Goal: Information Seeking & Learning: Learn about a topic

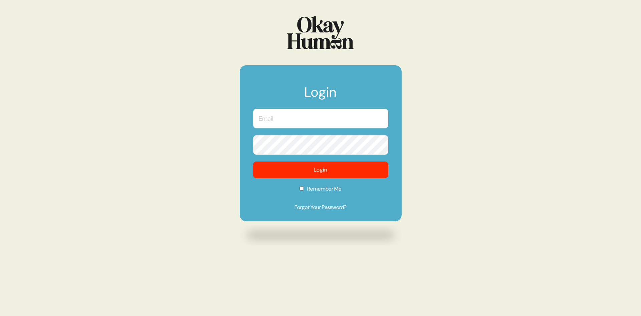
click at [279, 120] on input "text" at bounding box center [320, 119] width 135 height 20
click at [0, 315] on com-1password-button at bounding box center [0, 316] width 0 height 0
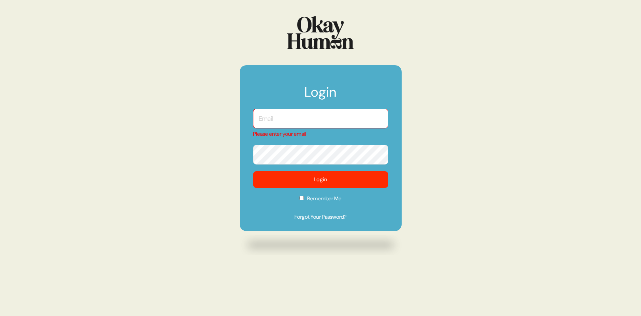
type input "[PERSON_NAME][EMAIL_ADDRESS][DOMAIN_NAME]"
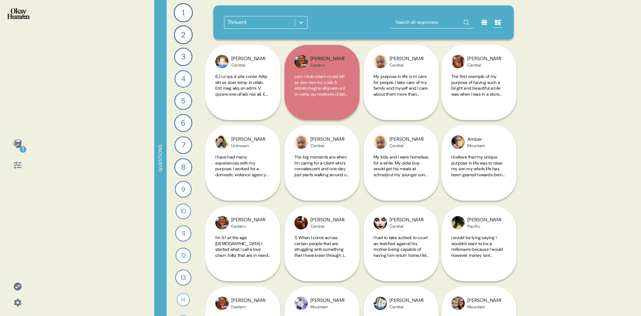
click at [16, 144] on icon at bounding box center [17, 143] width 9 height 8
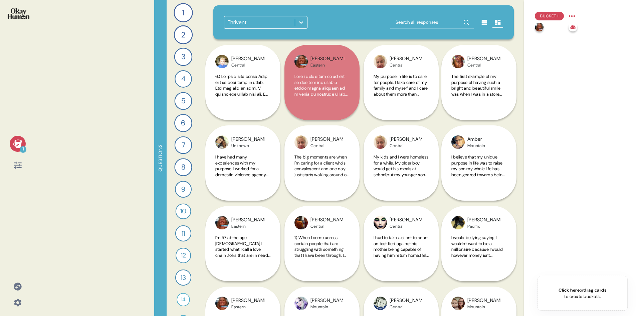
click at [16, 144] on icon at bounding box center [17, 143] width 9 height 8
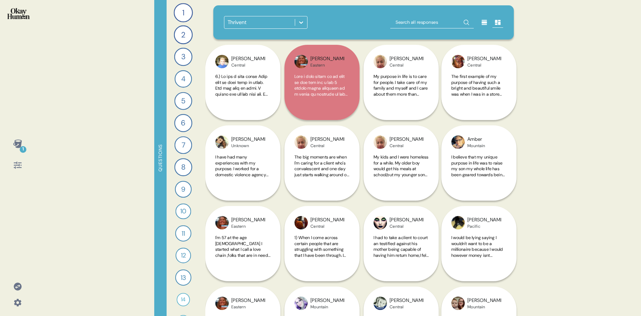
click at [297, 18] on div at bounding box center [301, 22] width 12 height 12
click at [16, 286] on icon at bounding box center [18, 286] width 8 height 8
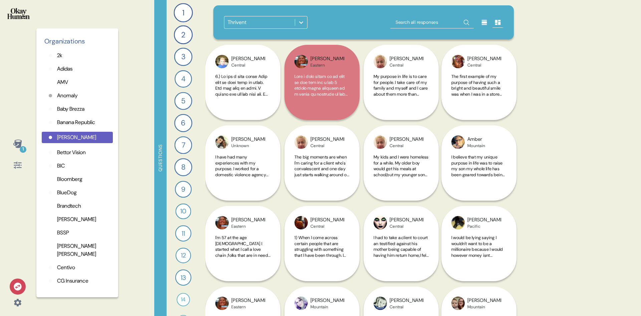
click at [68, 137] on p "[PERSON_NAME]" at bounding box center [76, 137] width 39 height 8
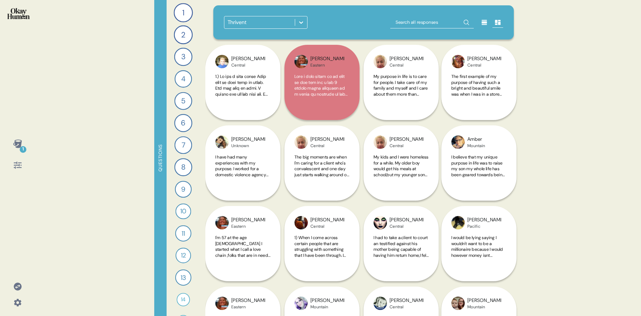
click at [306, 25] on div at bounding box center [301, 22] width 12 height 12
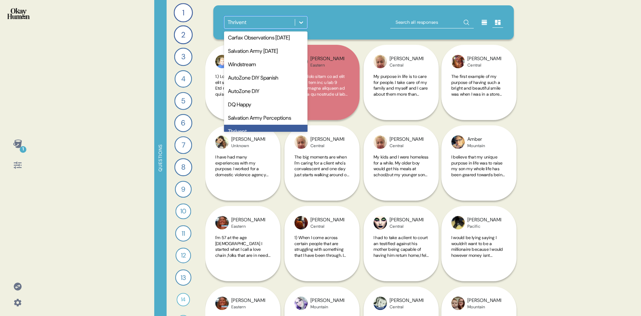
scroll to position [79, 0]
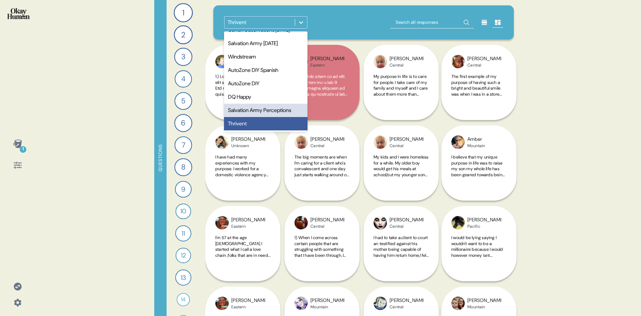
click at [14, 285] on icon at bounding box center [18, 286] width 8 height 8
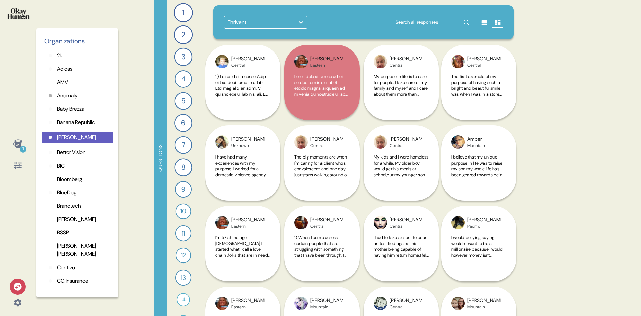
click at [74, 155] on p "Bettor Vision" at bounding box center [71, 152] width 29 height 8
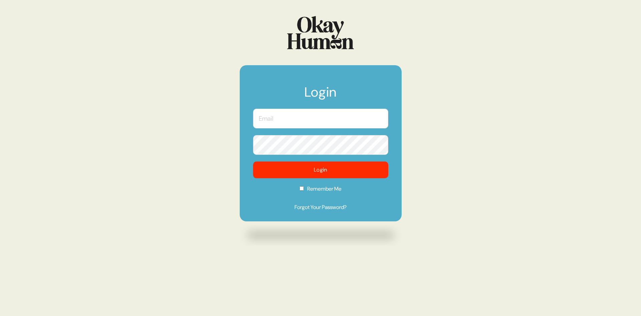
click at [274, 124] on input "text" at bounding box center [320, 119] width 135 height 20
type input "[PERSON_NAME][EMAIL_ADDRESS][DOMAIN_NAME]"
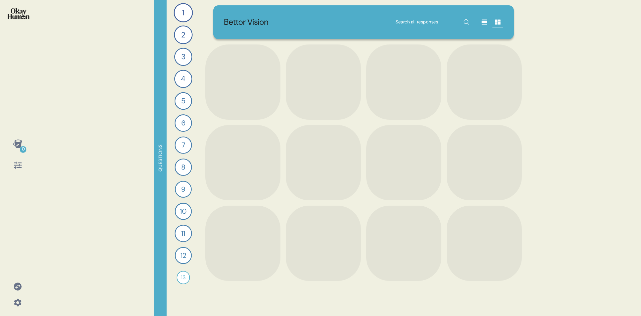
click at [17, 286] on icon at bounding box center [18, 286] width 8 height 8
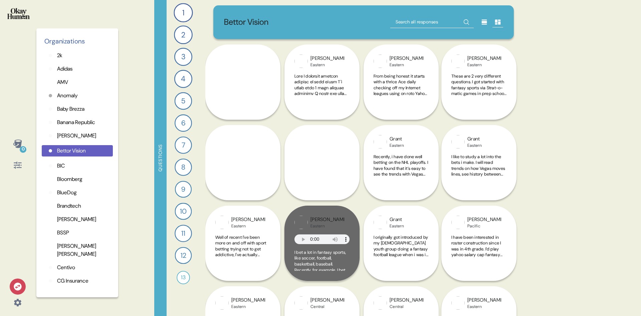
click at [66, 137] on p "[PERSON_NAME]" at bounding box center [76, 136] width 39 height 8
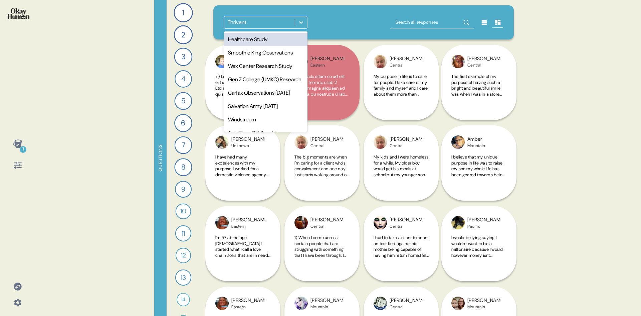
click at [305, 22] on div at bounding box center [301, 22] width 12 height 12
click at [18, 285] on icon at bounding box center [18, 286] width 8 height 8
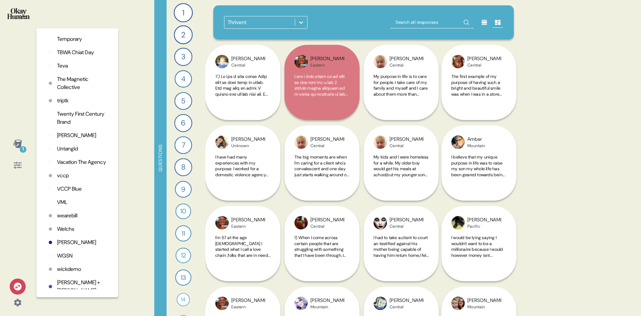
scroll to position [1696, 0]
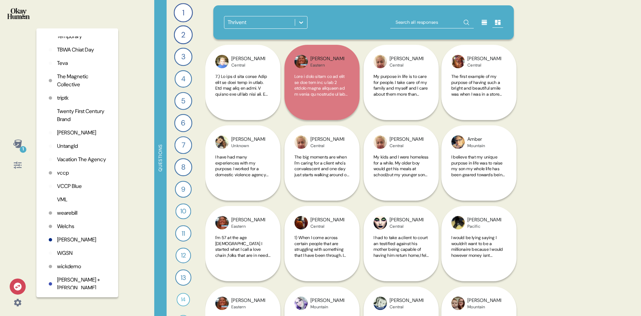
click at [63, 177] on p "vccp" at bounding box center [63, 173] width 12 height 8
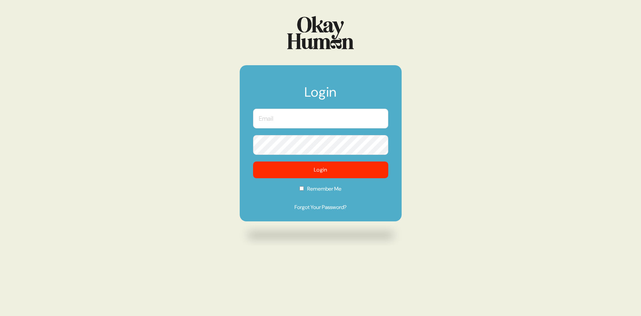
click at [266, 116] on input "text" at bounding box center [320, 119] width 135 height 20
type input "[PERSON_NAME][EMAIL_ADDRESS][DOMAIN_NAME]"
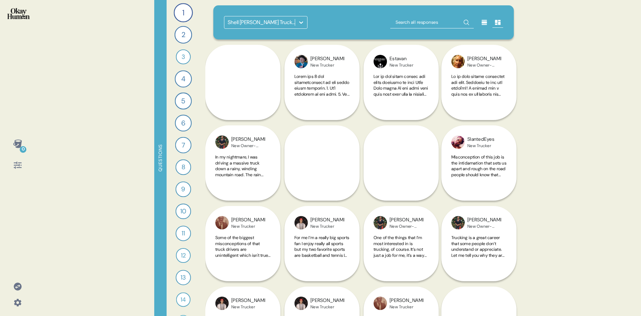
click at [303, 20] on icon at bounding box center [301, 22] width 7 height 7
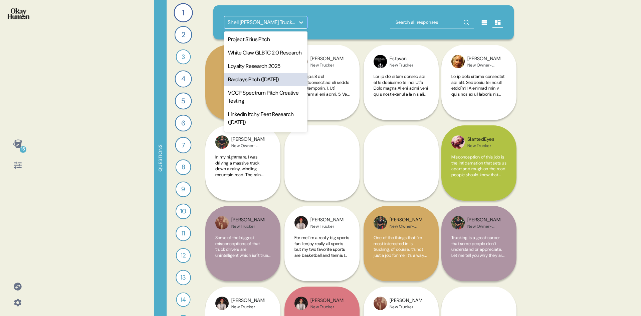
click at [276, 86] on div "Barclays Pitch (March 2025)" at bounding box center [266, 79] width 84 height 13
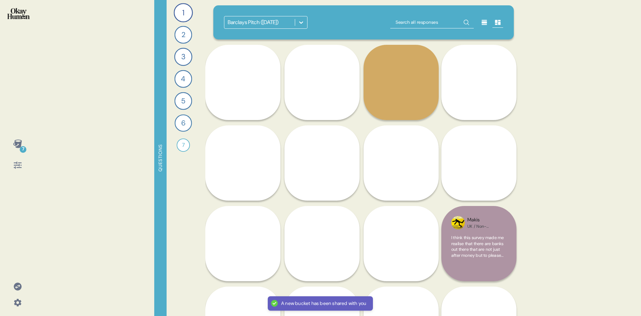
click at [18, 147] on icon at bounding box center [17, 143] width 9 height 8
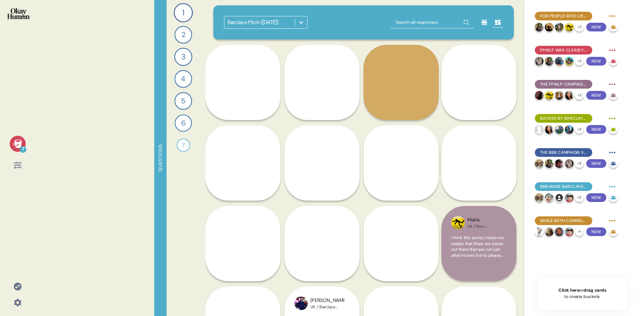
click at [305, 23] on div at bounding box center [301, 22] width 12 height 12
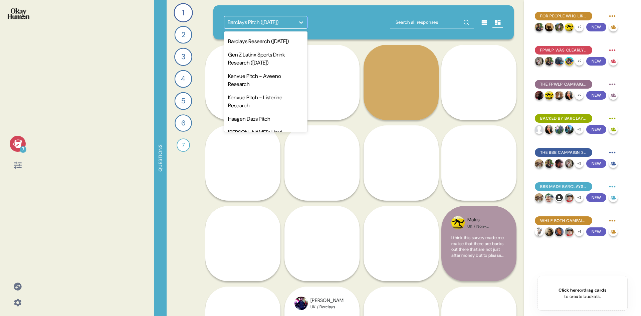
scroll to position [236, 0]
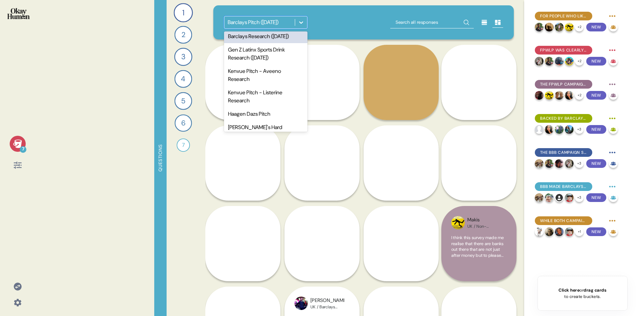
click at [248, 43] on div "Barclays Research (April 2024)" at bounding box center [266, 36] width 84 height 13
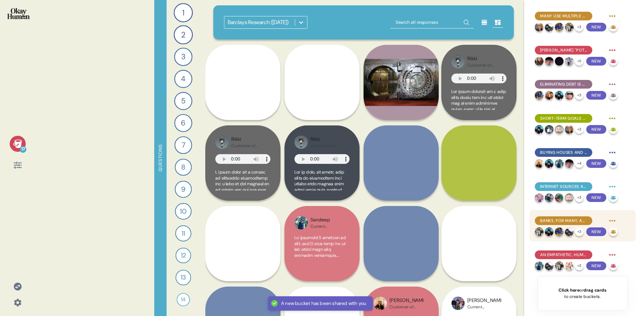
click at [576, 221] on span "Banks, for many, aren't seen as useful supports in financial planning to meet y…" at bounding box center [564, 221] width 47 height 6
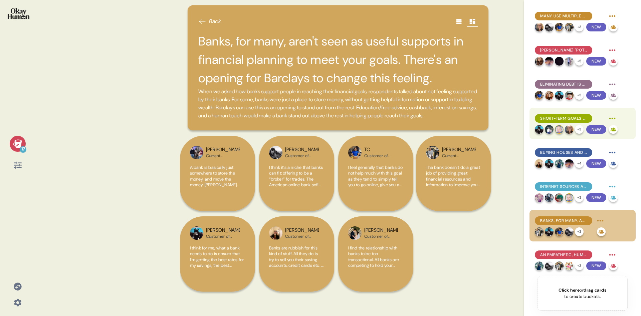
click at [575, 121] on span "Short-term goals are oriented around having disposable income to enjoy life mor…" at bounding box center [564, 118] width 47 height 6
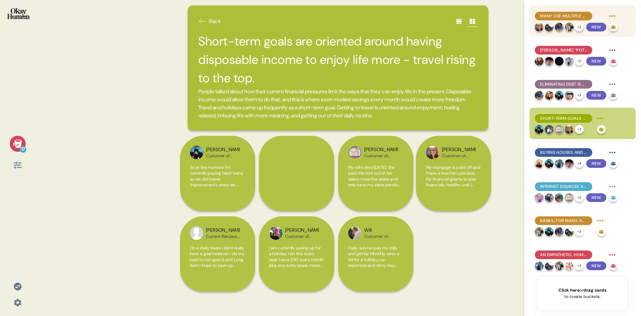
click at [568, 18] on span "Many use multiple banks, including a legacy bank, that each meet unique needs." at bounding box center [564, 16] width 47 height 6
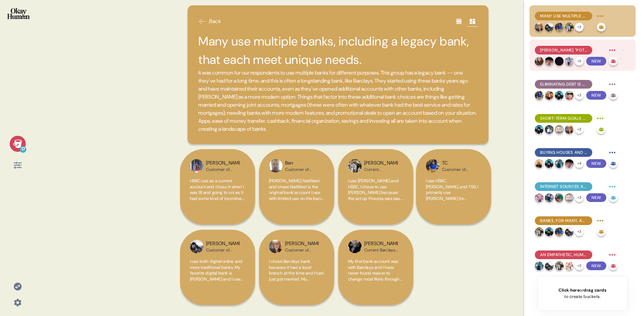
click at [569, 50] on span "Monzo's "pots" stand out as a unique and highly prized feature. You have someon…" at bounding box center [564, 50] width 47 height 6
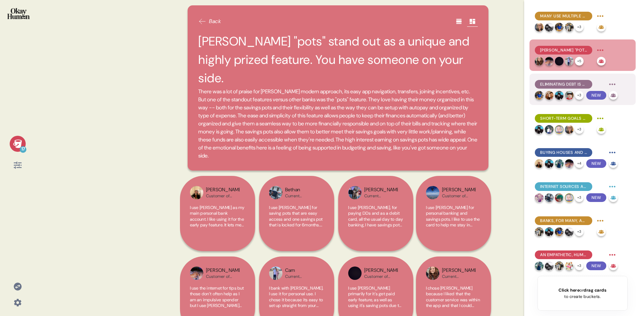
click at [576, 83] on span "Eliminating debt is a major long-term goal that will feel like much-needed reli…" at bounding box center [564, 84] width 47 height 6
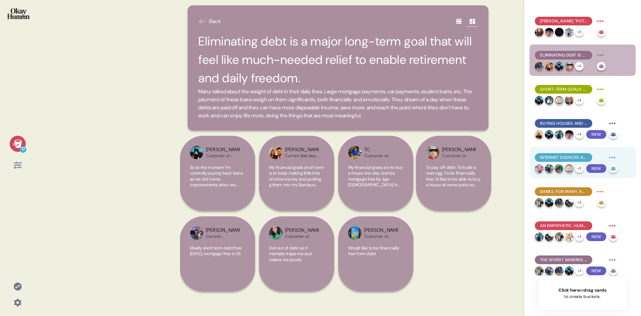
scroll to position [67, 0]
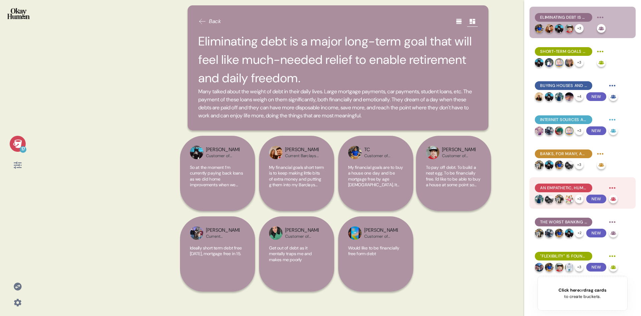
click at [573, 187] on span "An empathetic, human interaction (especially in stressful situations) can make …" at bounding box center [564, 188] width 47 height 6
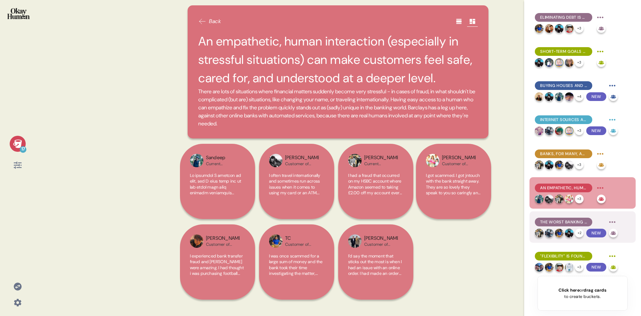
click at [581, 221] on span "The worst banking experiences are not only when a bank doesn't help, but when c…" at bounding box center [564, 222] width 47 height 6
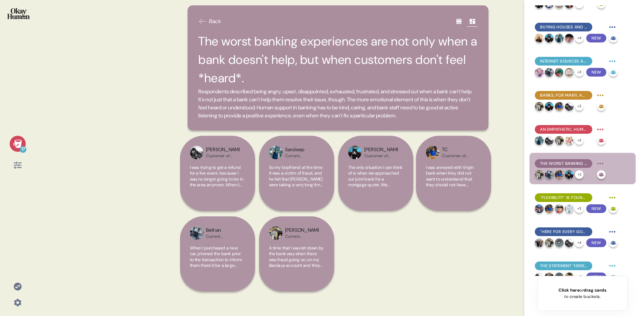
scroll to position [134, 0]
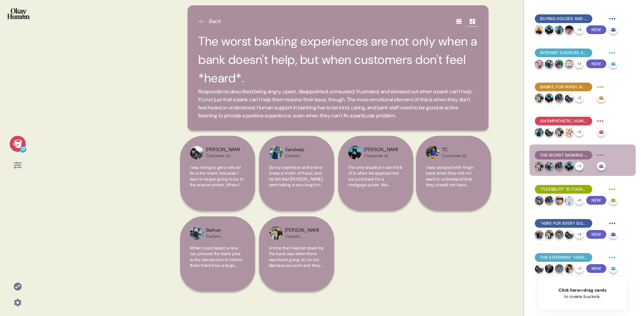
click at [201, 21] on icon at bounding box center [202, 21] width 8 height 8
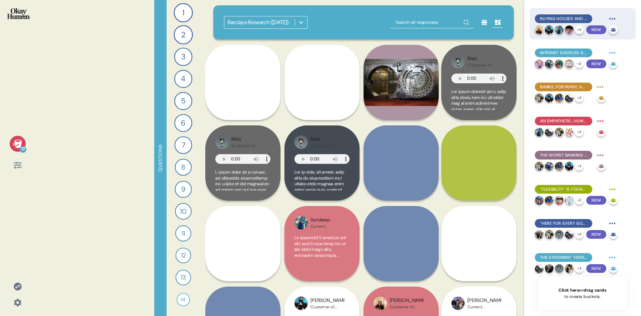
click at [576, 18] on span "Buying houses and cars are high priorities in long- and short-term financial go…" at bounding box center [564, 19] width 47 height 6
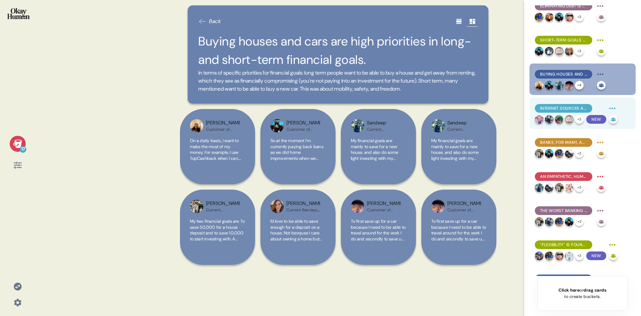
scroll to position [0, 0]
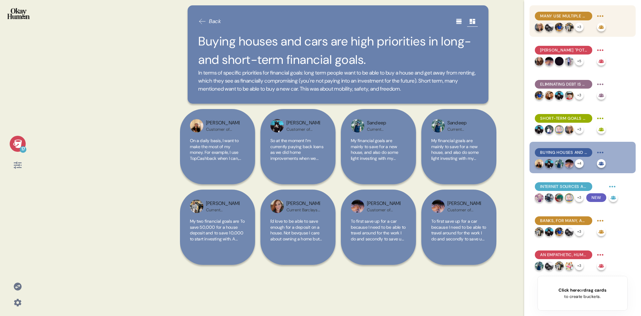
click at [563, 13] on div "Many use multiple banks, including a legacy bank, that each meet unique needs." at bounding box center [563, 16] width 57 height 9
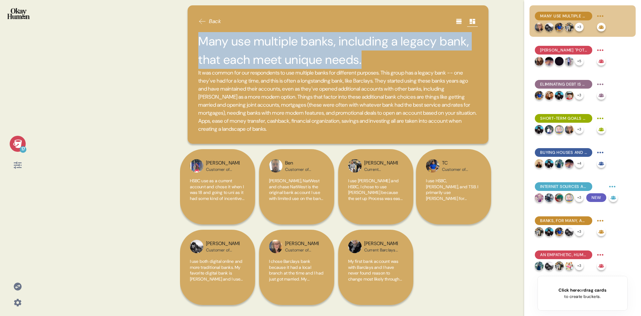
drag, startPoint x: 201, startPoint y: 40, endPoint x: 366, endPoint y: 62, distance: 166.5
click at [366, 62] on h2 "Many use multiple banks, including a legacy bank, that each meet unique needs." at bounding box center [338, 50] width 280 height 37
copy h2 "Many use multiple banks, including a legacy bank, that each meet unique needs."
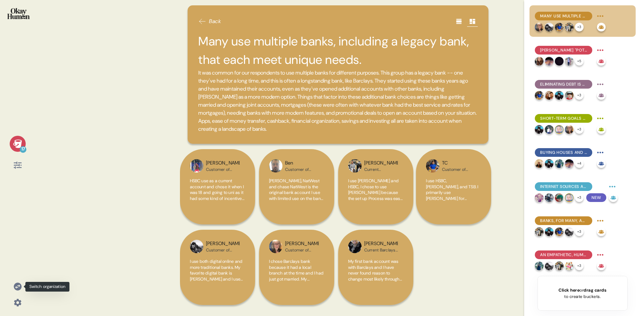
click at [18, 283] on icon at bounding box center [18, 286] width 8 height 8
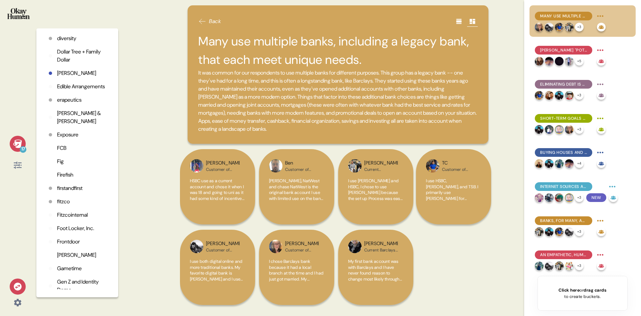
scroll to position [416, 0]
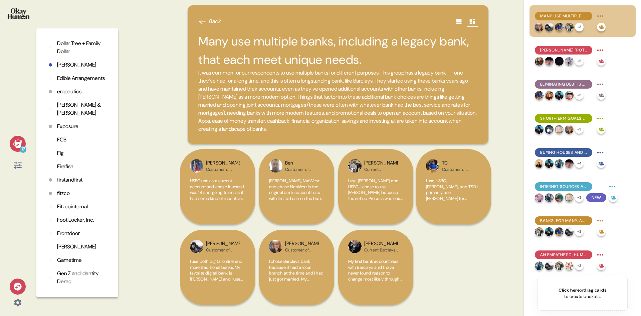
click at [63, 144] on p "FCB" at bounding box center [61, 140] width 9 height 8
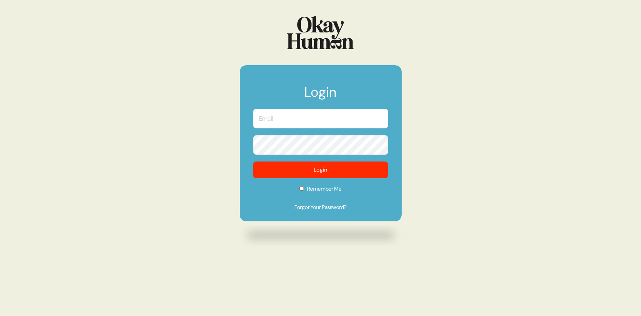
click at [280, 121] on input "text" at bounding box center [320, 119] width 135 height 20
type input "kristin@sympler.co"
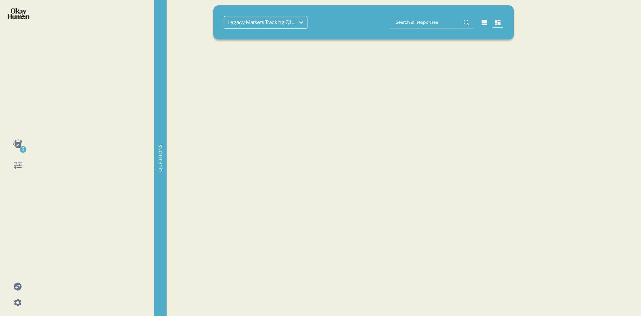
click at [303, 23] on icon at bounding box center [301, 22] width 7 height 7
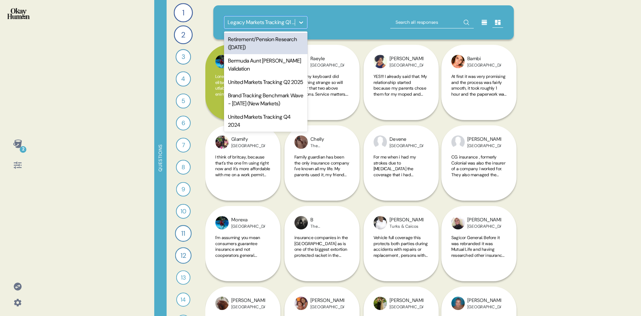
click at [303, 22] on icon at bounding box center [301, 22] width 7 height 7
click at [271, 42] on div "Retirement/Pension Research (Sep 2025)" at bounding box center [266, 43] width 84 height 21
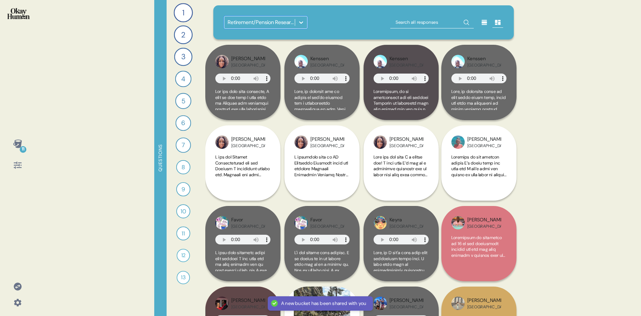
click at [21, 146] on icon at bounding box center [17, 143] width 9 height 9
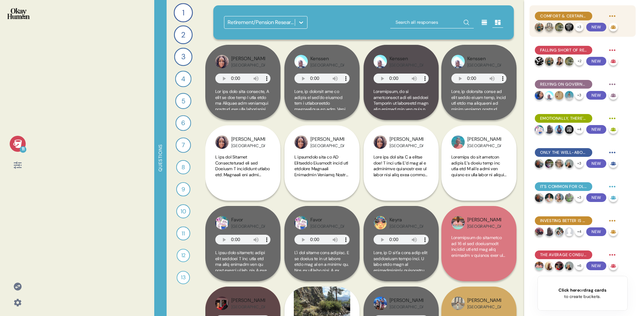
click at [578, 15] on span "Comfort & certainty are key retirement goals, not luxury - but even this feels …" at bounding box center [564, 16] width 47 height 6
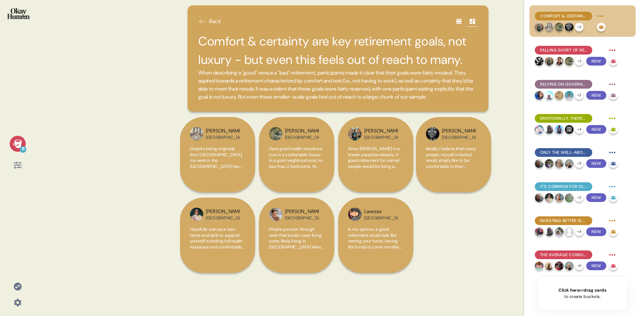
click at [301, 44] on h2 "Comfort & certainty are key retirement goals, not luxury - but even this feels …" at bounding box center [338, 50] width 280 height 37
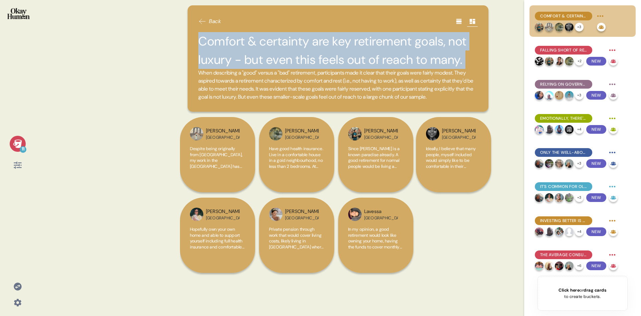
click at [301, 44] on h2 "Comfort & certainty are key retirement goals, not luxury - but even this feels …" at bounding box center [338, 50] width 280 height 37
copy h2 "Comfort & certainty are key retirement goals, not luxury - but even this feels …"
click at [565, 50] on span "Falling short of retirement goals feels to many like personal failure." at bounding box center [564, 50] width 47 height 6
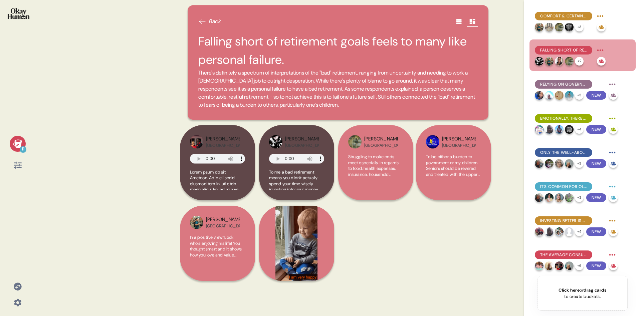
click at [290, 40] on h2 "Falling short of retirement goals feels to many like personal failure." at bounding box center [338, 50] width 280 height 37
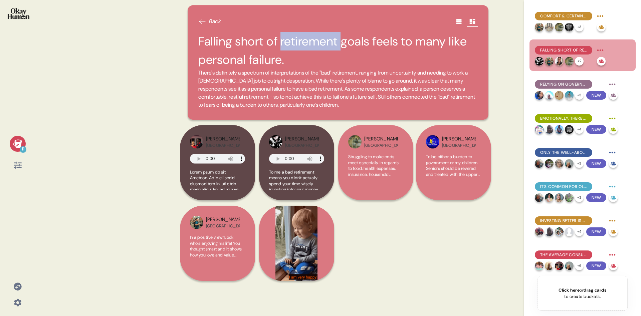
click at [290, 40] on h2 "Falling short of retirement goals feels to many like personal failure." at bounding box center [338, 50] width 280 height 37
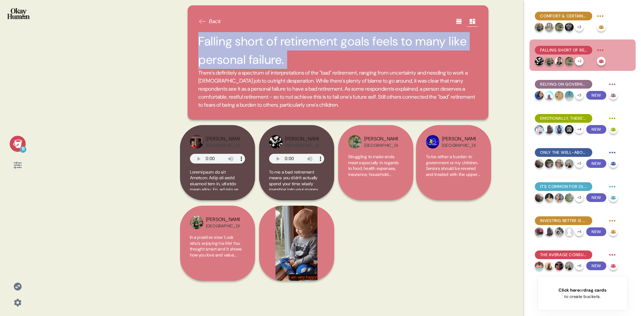
click at [290, 40] on h2 "Falling short of retirement goals feels to many like personal failure." at bounding box center [338, 50] width 280 height 37
copy h2 "Falling short of retirement goals feels to many like personal failure."
click at [554, 84] on span "Relying on government pensions alone is a surefire path towards that "bad" reti…" at bounding box center [564, 84] width 47 height 6
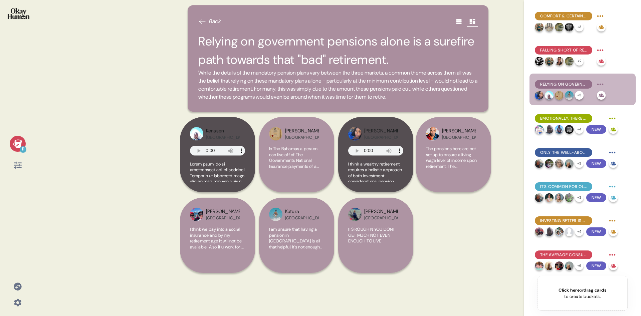
click at [300, 49] on h2 "Relying on government pensions alone is a surefire path towards that "bad" reti…" at bounding box center [338, 50] width 280 height 37
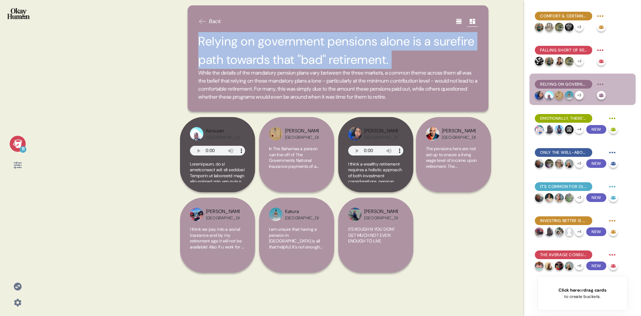
click at [300, 49] on h2 "Relying on government pensions alone is a surefire path towards that "bad" reti…" at bounding box center [338, 50] width 280 height 37
copy h2 "Relying on government pensions alone is a surefire path towards that "bad" reti…"
click at [509, 61] on div "11 Back Relying on government pensions alone is a surefire path towards that "b…" at bounding box center [320, 158] width 641 height 316
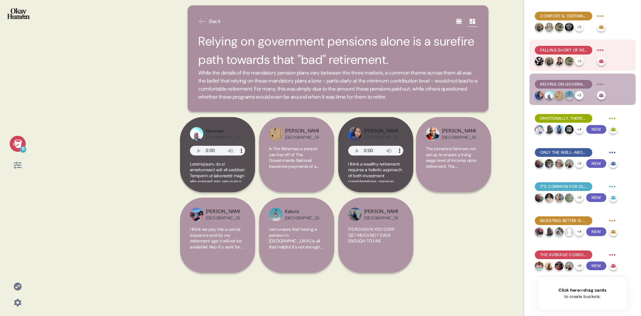
click at [574, 48] on span "Falling short of retirement goals feels to many like personal failure." at bounding box center [564, 50] width 47 height 6
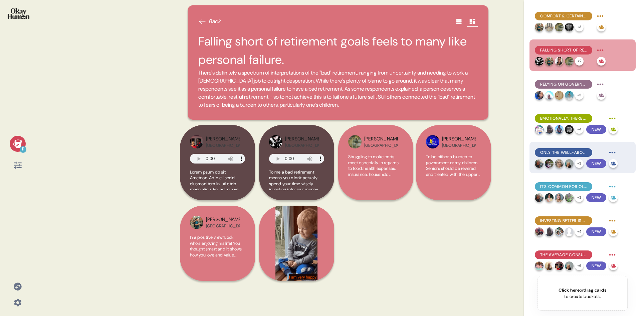
click at [576, 152] on span "Only the well-above-average can feel truly confident." at bounding box center [564, 152] width 47 height 6
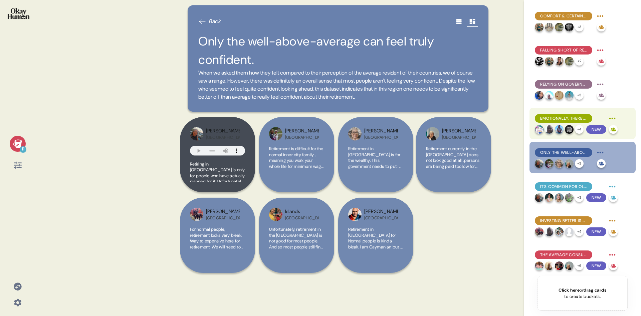
click at [576, 119] on span "Emotionally, there's a movement from excitement, to nervousness, to certainty -…" at bounding box center [564, 118] width 47 height 6
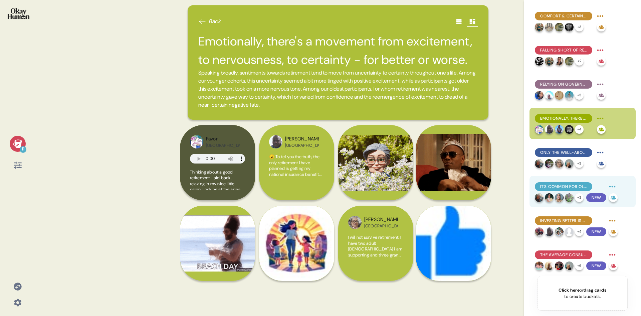
click at [569, 189] on div "It's common for older respondents to feel like it's too late to make meaningful…" at bounding box center [563, 186] width 57 height 9
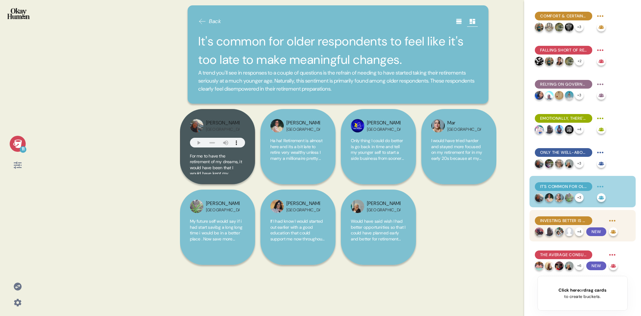
click at [572, 222] on span "Investing better is a top priority, but many feel they lack resources." at bounding box center [564, 221] width 47 height 6
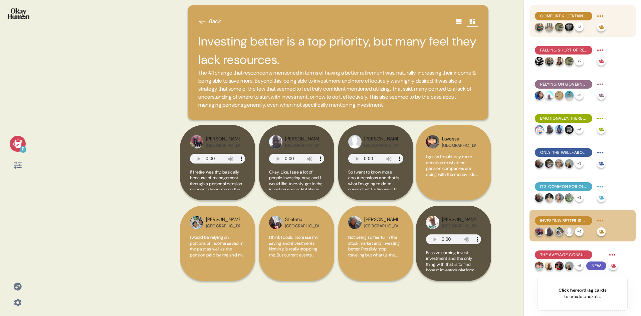
click at [571, 16] on span "Comfort & certainty are key retirement goals, not luxury - but even this feels …" at bounding box center [564, 16] width 47 height 6
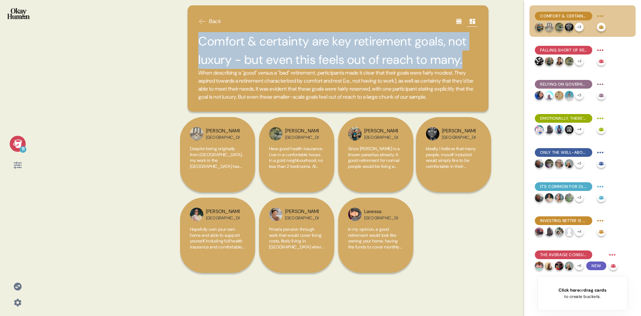
drag, startPoint x: 200, startPoint y: 42, endPoint x: 461, endPoint y: 58, distance: 261.4
click at [461, 58] on h2 "Comfort & certainty are key retirement goals, not luxury - but even this feels …" at bounding box center [338, 50] width 280 height 37
copy h2 "Comfort & certainty are key retirement goals, not luxury - but even this feels …"
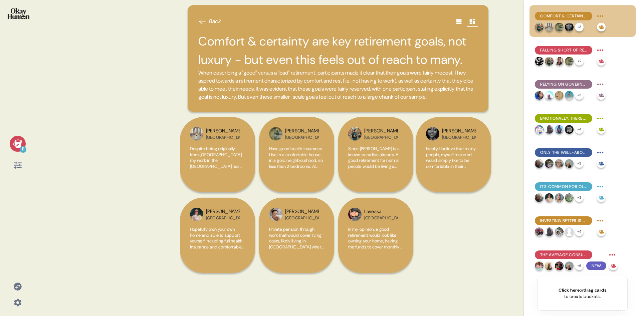
click at [20, 286] on icon at bounding box center [18, 286] width 8 height 8
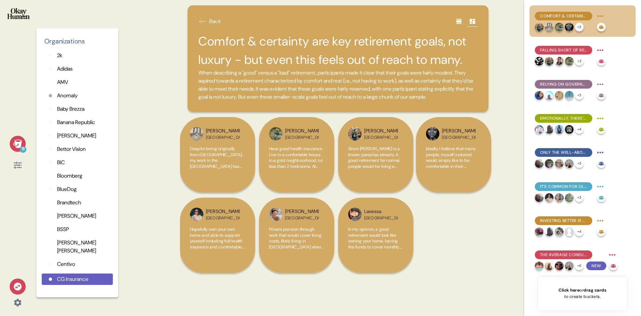
click at [69, 133] on p "Barkley" at bounding box center [76, 136] width 39 height 8
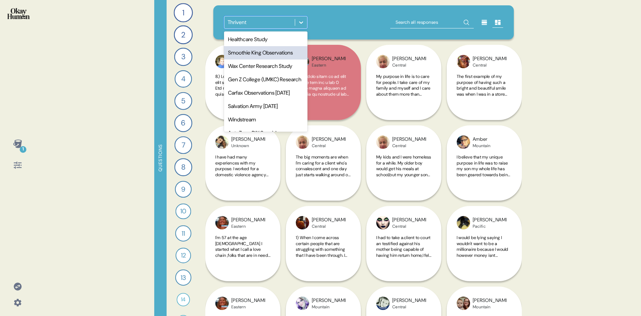
click at [86, 79] on div "1 Questions 1 What is your unique purpose in life? 89 Responses text Responses …" at bounding box center [320, 158] width 641 height 316
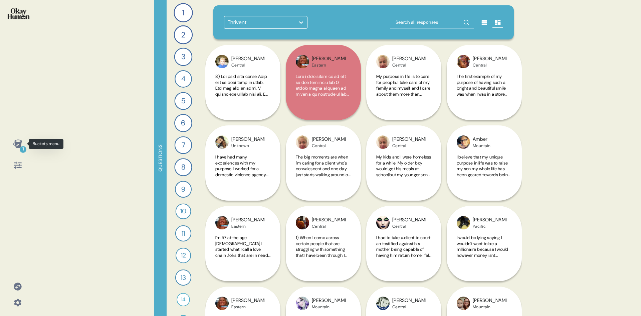
click at [23, 145] on div "1" at bounding box center [18, 144] width 16 height 16
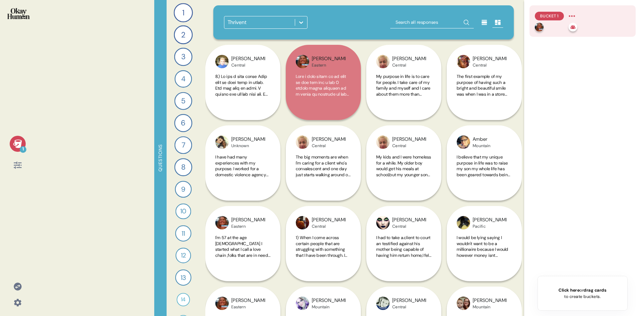
click at [566, 22] on div "Bucket 1" at bounding box center [556, 21] width 42 height 21
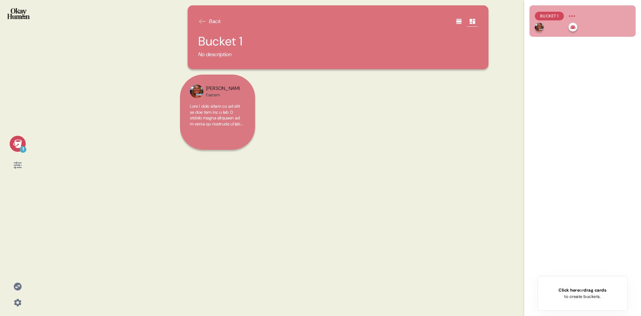
click at [212, 19] on span "Back" at bounding box center [215, 21] width 12 height 8
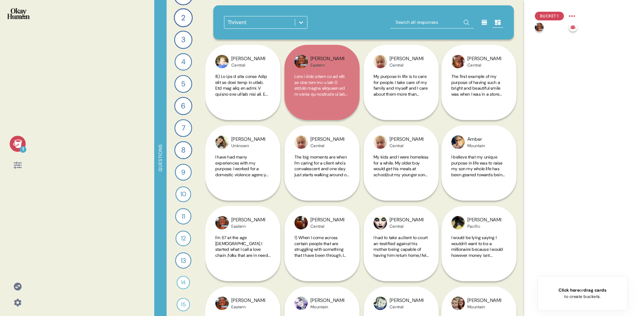
scroll to position [42, 0]
click at [181, 167] on div "10" at bounding box center [184, 169] width 16 height 16
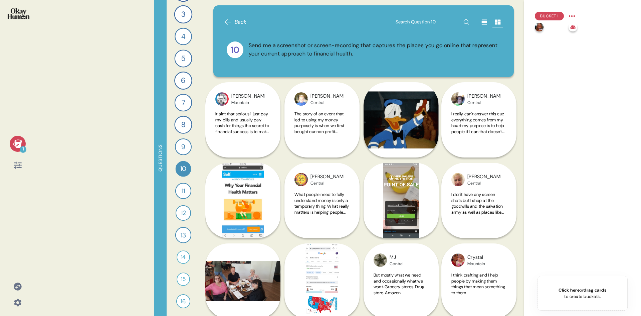
scroll to position [0, 0]
click at [186, 10] on div "1" at bounding box center [183, 12] width 19 height 19
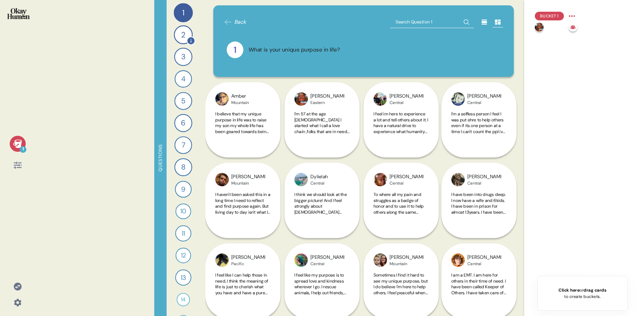
click at [184, 33] on div "2" at bounding box center [183, 34] width 19 height 19
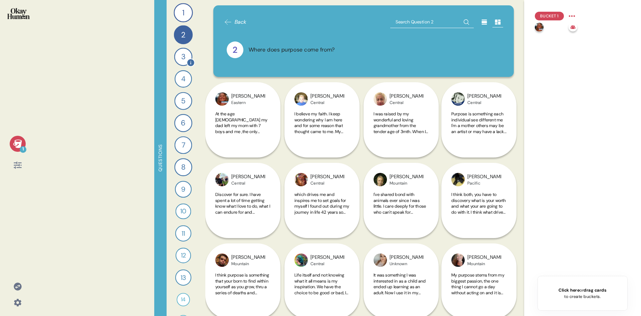
click at [181, 58] on div "3" at bounding box center [183, 57] width 18 height 18
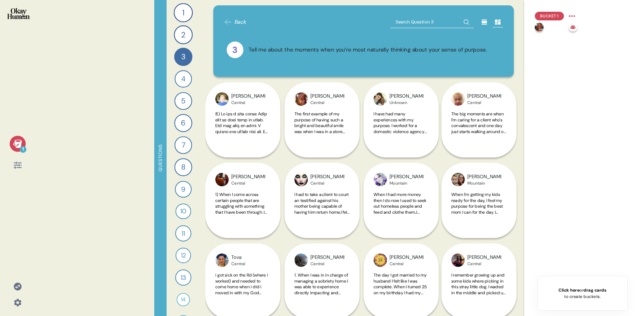
drag, startPoint x: 19, startPoint y: 285, endPoint x: 27, endPoint y: 278, distance: 11.4
click at [19, 285] on icon at bounding box center [17, 286] width 9 height 9
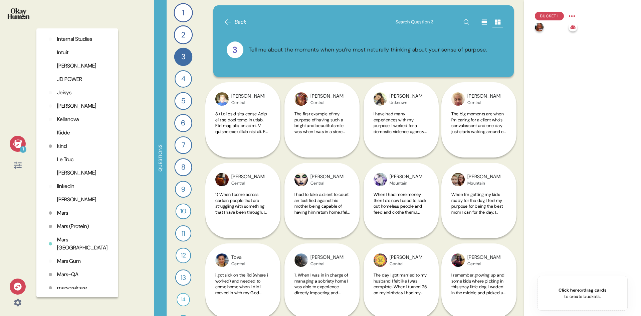
scroll to position [926, 0]
click at [226, 19] on icon at bounding box center [228, 22] width 8 height 8
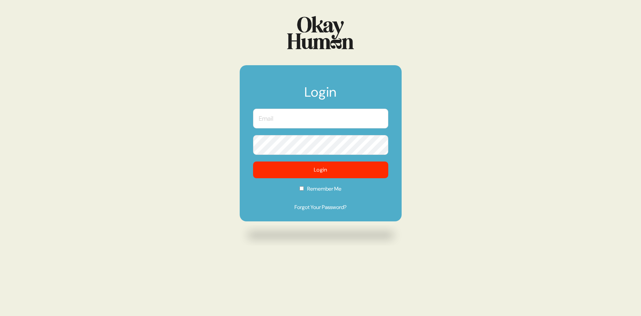
click at [274, 122] on input "text" at bounding box center [320, 119] width 135 height 20
type input "[PERSON_NAME][EMAIL_ADDRESS][DOMAIN_NAME]"
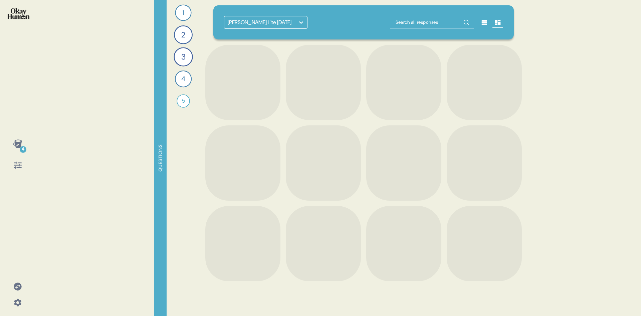
click at [303, 21] on icon at bounding box center [301, 22] width 7 height 7
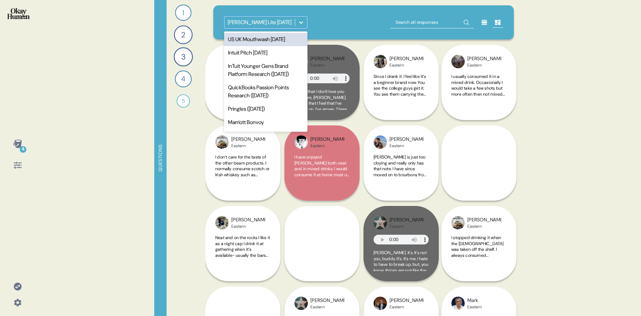
click at [302, 23] on icon at bounding box center [301, 22] width 7 height 7
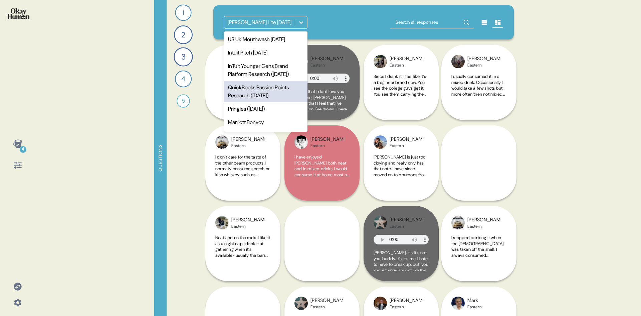
click at [273, 99] on div "QuickBooks Passion Points Research ([DATE])" at bounding box center [266, 91] width 84 height 21
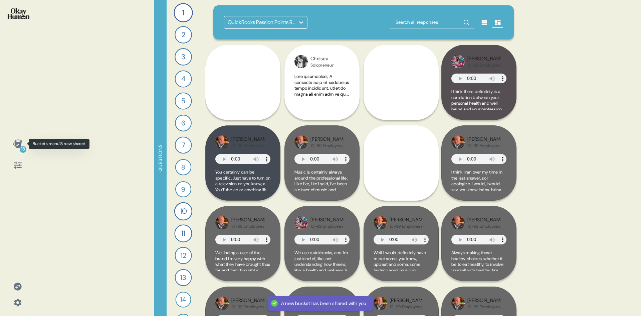
click at [21, 144] on icon at bounding box center [17, 143] width 9 height 9
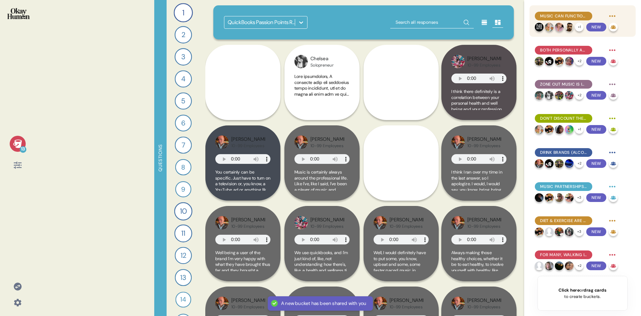
click at [575, 16] on span "Music can function as a steadfast companion or a social glue." at bounding box center [564, 16] width 47 height 6
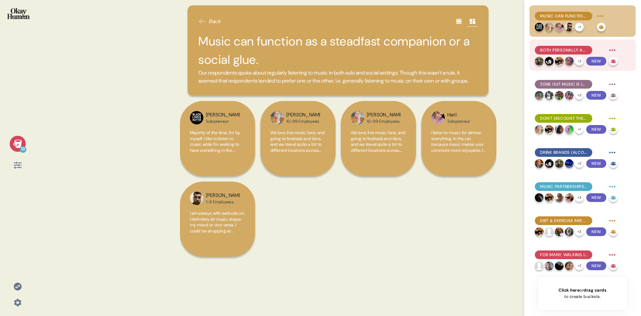
click at [573, 51] on span "Both personally and professionally, music can enable either zoning in or zoning…" at bounding box center [564, 50] width 47 height 6
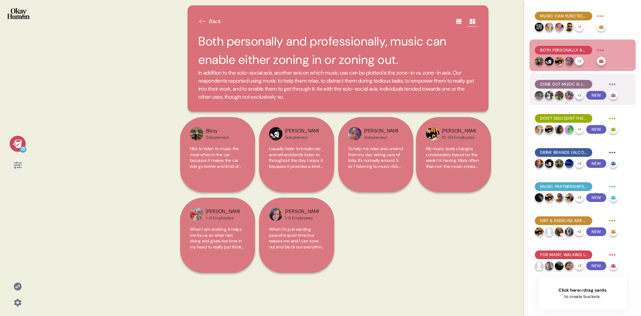
click at [575, 86] on span "Zone out music is infinitely variable, but zone in music tends to be energetic …" at bounding box center [564, 84] width 47 height 6
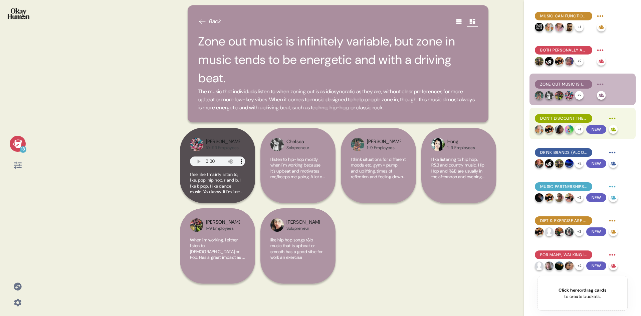
click at [571, 117] on span "Don't discount the power of music's good vibes, even in professional contexts!" at bounding box center [564, 118] width 47 height 6
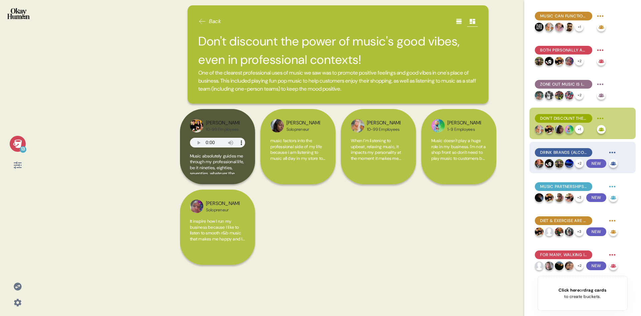
click at [572, 153] on span "Drink brands (alcoholic and non) were the most common non-music brands people c…" at bounding box center [564, 152] width 47 height 6
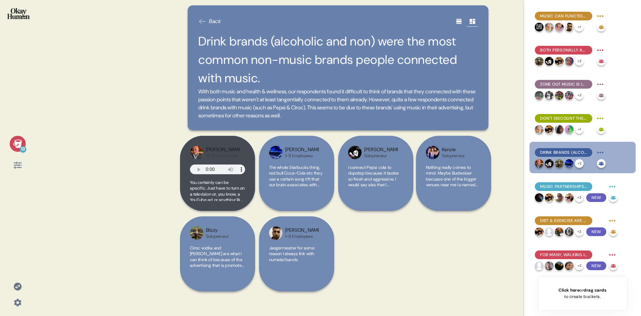
click at [212, 23] on span "Back" at bounding box center [215, 21] width 12 height 8
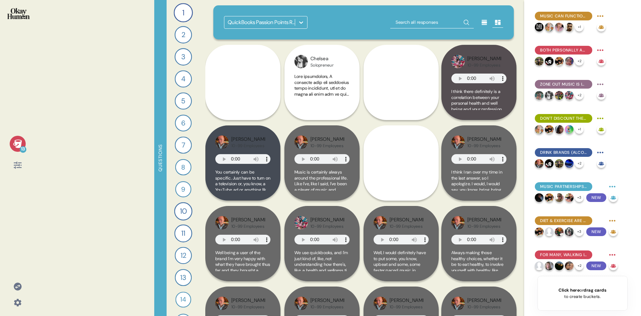
click at [300, 23] on icon at bounding box center [301, 22] width 7 height 7
click at [303, 19] on icon at bounding box center [301, 22] width 7 height 7
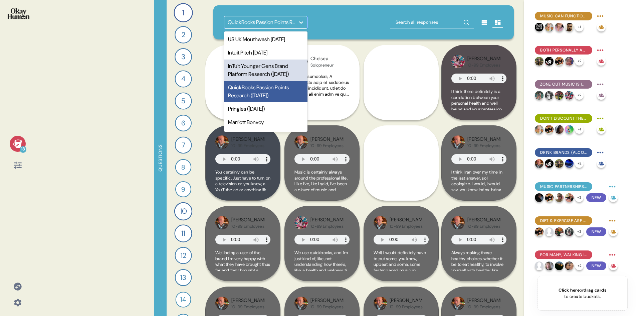
click at [282, 69] on div "InTuit Younger Gens Brand Platform Research ([DATE])" at bounding box center [266, 69] width 84 height 21
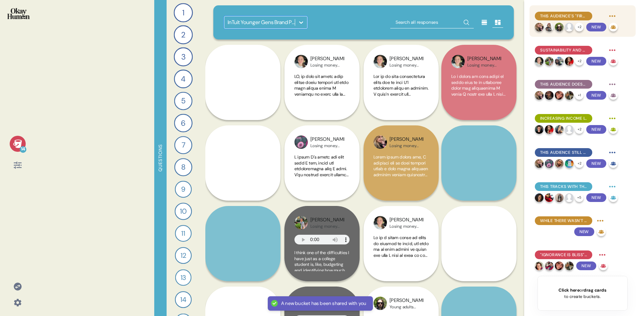
click at [580, 17] on span "This audience's "first real money" often comes from non-traditional sources." at bounding box center [564, 16] width 47 height 6
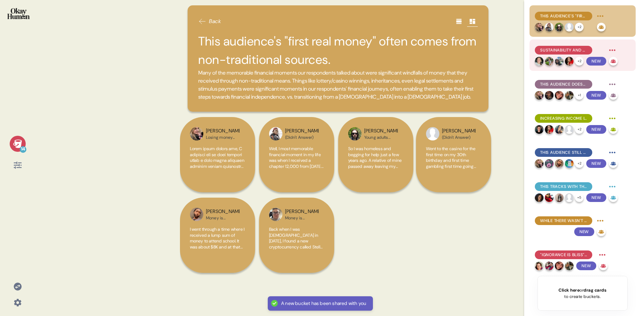
click at [570, 49] on span "Sustainability and financial freedom are the main goals." at bounding box center [564, 50] width 47 height 6
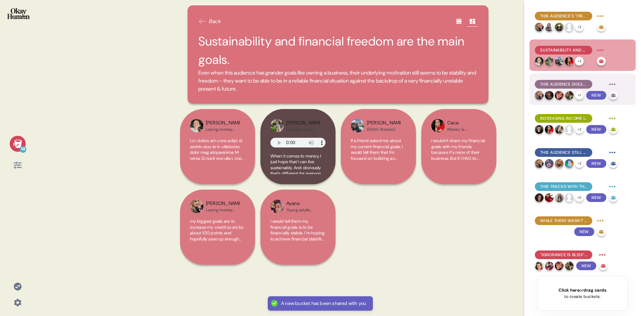
click at [570, 85] on span "This audience doesn't have a financial silver bullet; they focus on saving, pay…" at bounding box center [564, 84] width 47 height 6
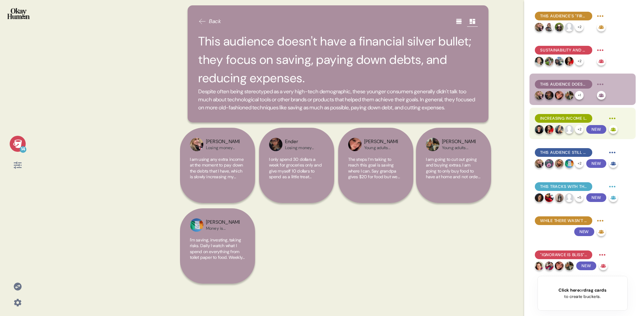
click at [573, 117] on span "Increasing income is also a high priority, whether through career progression o…" at bounding box center [564, 118] width 47 height 6
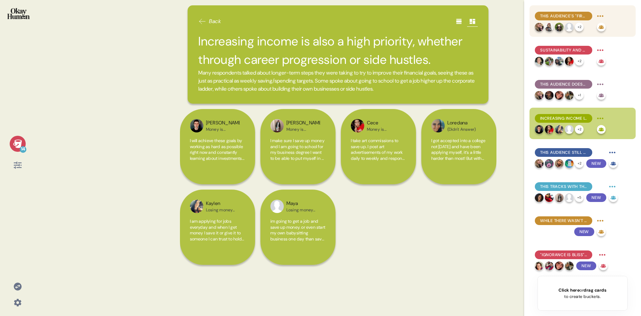
click at [582, 13] on span "This audience's "first real money" often comes from non-traditional sources." at bounding box center [564, 16] width 47 height 6
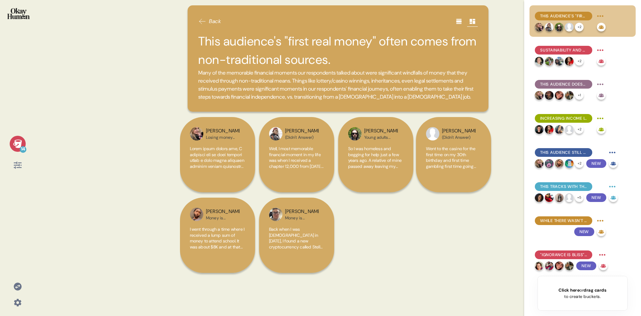
click at [256, 87] on span "Many of the memorable financial moments our respondents talked about were signi…" at bounding box center [338, 85] width 280 height 32
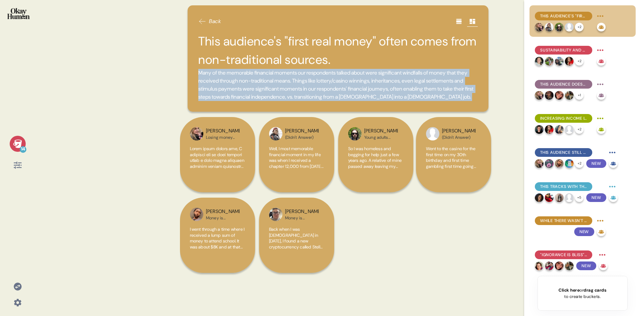
click at [256, 87] on span "Many of the memorable financial moments our respondents talked about were signi…" at bounding box center [338, 85] width 280 height 32
copy div "Many of the memorable financial moments our respondents talked about were signi…"
click at [569, 86] on span "This audience doesn't have a financial silver bullet; they focus on saving, pay…" at bounding box center [564, 84] width 47 height 6
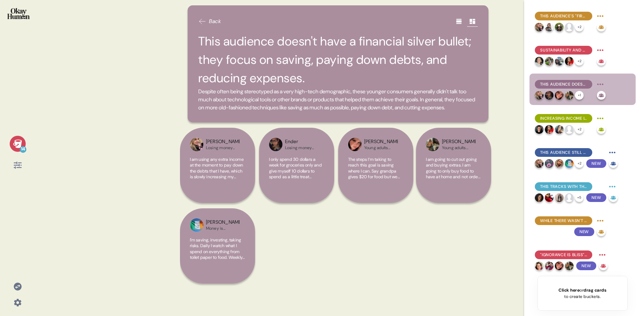
click at [337, 51] on h2 "This audience doesn't have a financial silver bullet; they focus on saving, pay…" at bounding box center [338, 59] width 280 height 55
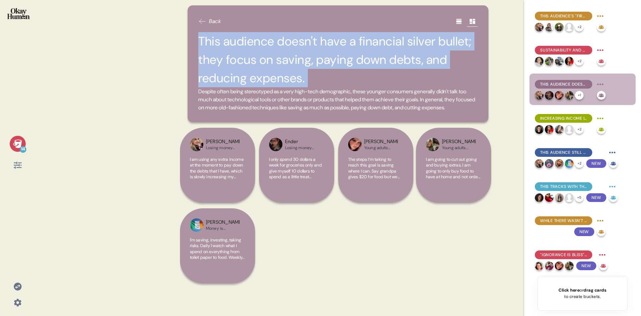
click at [337, 51] on h2 "This audience doesn't have a financial silver bullet; they focus on saving, pay…" at bounding box center [338, 59] width 280 height 55
copy h2 "This audience doesn't have a financial silver bullet; they focus on saving, pay…"
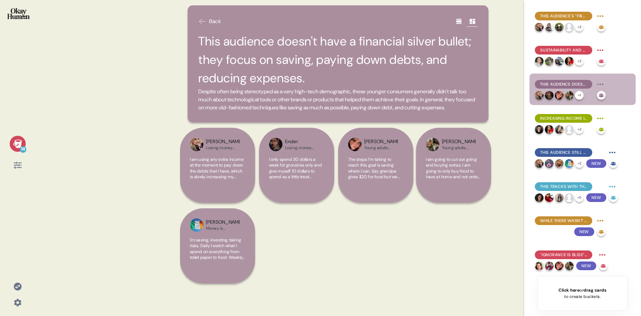
click at [319, 98] on span "Despite often being stereotyped as a very high-tech demographic, these younger …" at bounding box center [338, 100] width 280 height 24
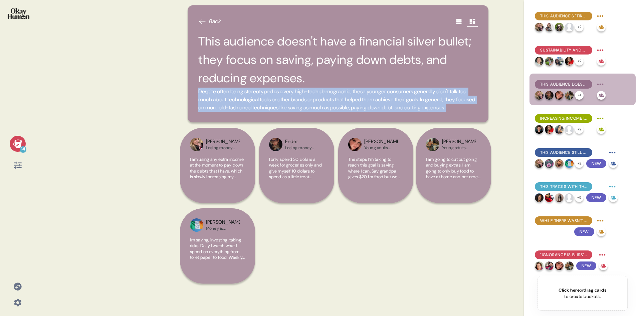
click at [319, 98] on span "Despite often being stereotyped as a very high-tech demographic, these younger …" at bounding box center [338, 100] width 280 height 24
copy div "Despite often being stereotyped as a very high-tech demographic, these younger …"
click at [569, 151] on span "This audience still believes in hard work, though it often has more to do with …" at bounding box center [564, 152] width 47 height 6
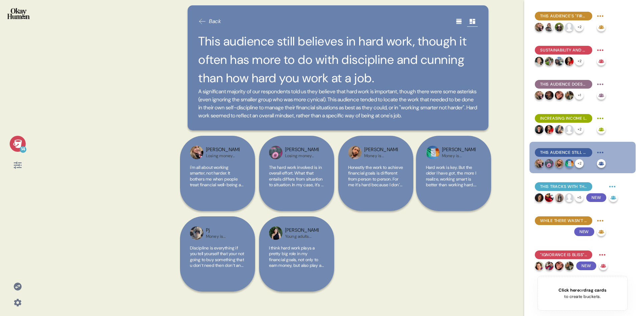
click at [275, 98] on span "A significant majority of our respondents told us they believe that hard work i…" at bounding box center [338, 104] width 280 height 32
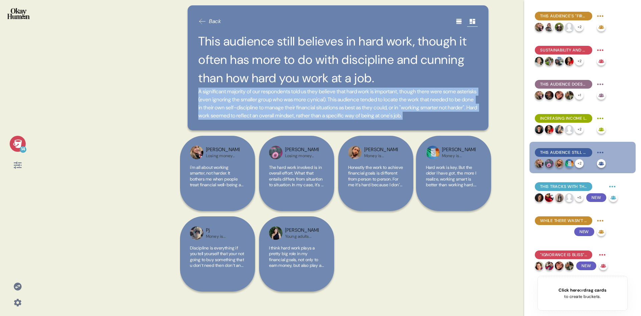
click at [275, 98] on span "A significant majority of our respondents told us they believe that hard work i…" at bounding box center [338, 104] width 280 height 32
copy div "A significant majority of our respondents told us they believe that hard work i…"
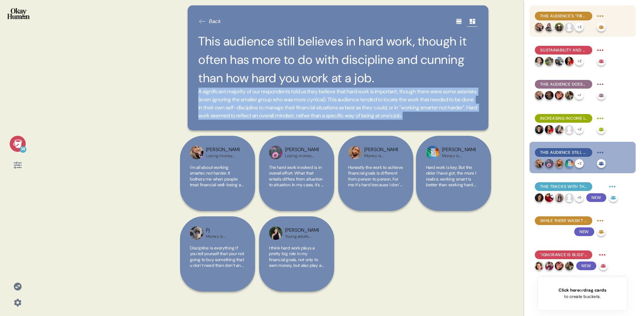
click at [548, 14] on span "This audience's "first real money" often comes from non-traditional sources." at bounding box center [564, 16] width 47 height 6
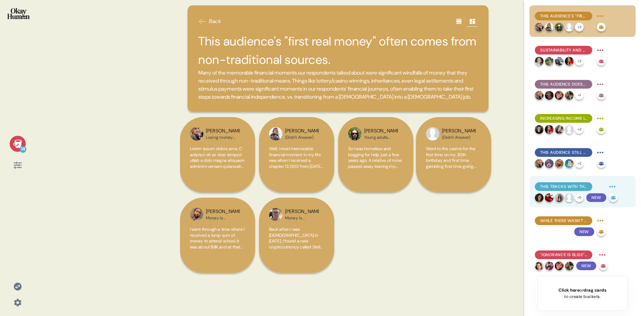
click at [560, 187] on span "This tracks with the thread of many financial mistakes caused by lack of discip…" at bounding box center [564, 186] width 47 height 6
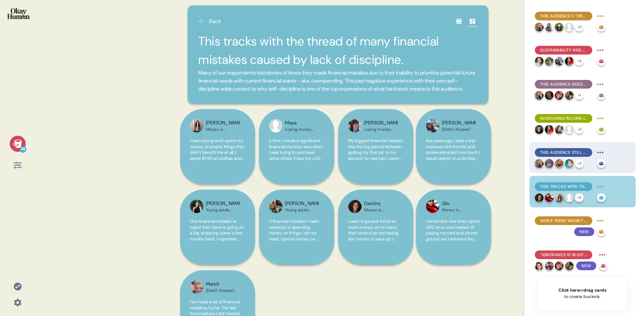
click at [559, 152] on span "This audience still believes in hard work, though it often has more to do with …" at bounding box center [564, 152] width 47 height 6
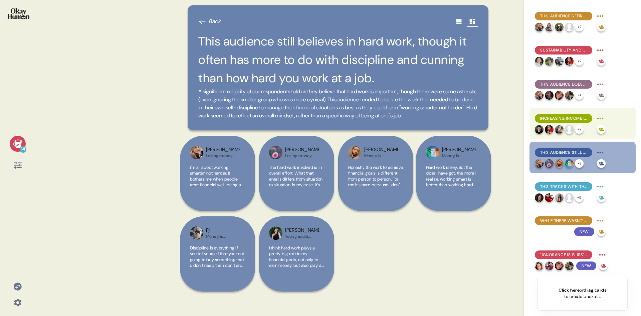
click at [569, 120] on span "Increasing income is also a high priority, whether through career progression o…" at bounding box center [564, 118] width 47 height 6
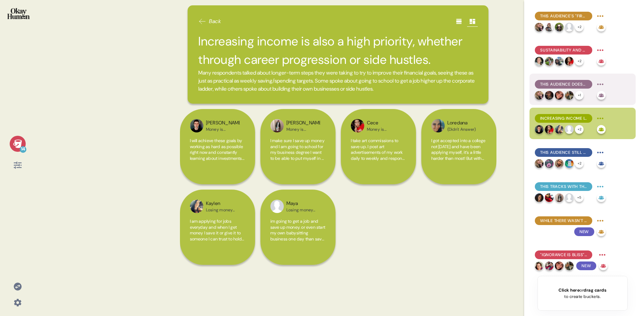
click at [572, 82] on span "This audience doesn't have a financial silver bullet; they focus on saving, pay…" at bounding box center [564, 84] width 47 height 6
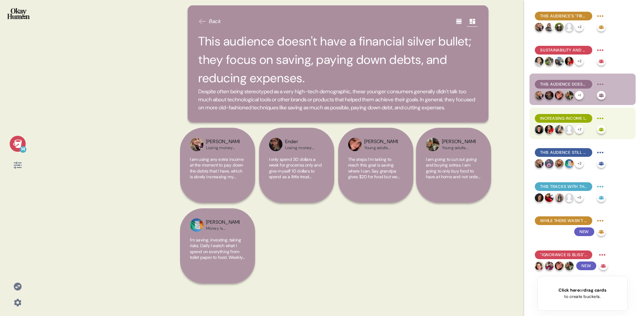
click at [568, 118] on span "Increasing income is also a high priority, whether through career progression o…" at bounding box center [564, 118] width 47 height 6
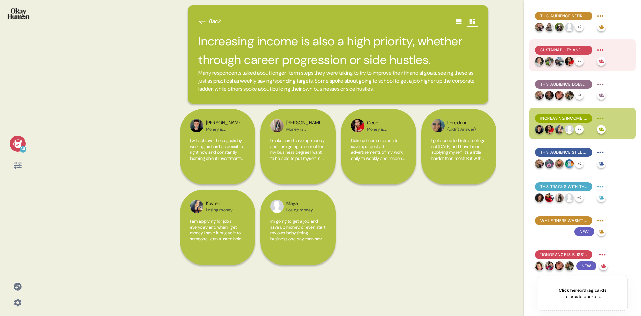
click at [563, 45] on div "Sustainability and financial freedom are the main goals." at bounding box center [570, 50] width 71 height 11
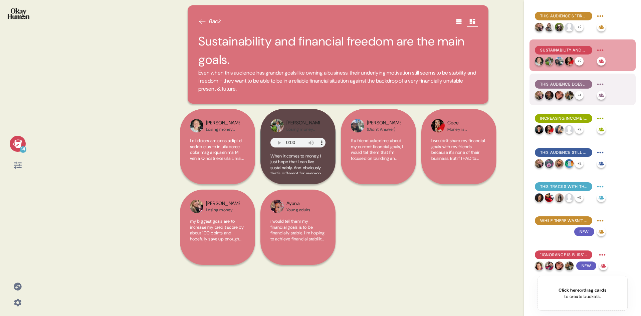
click at [565, 84] on span "This audience doesn't have a financial silver bullet; they focus on saving, pay…" at bounding box center [564, 84] width 47 height 6
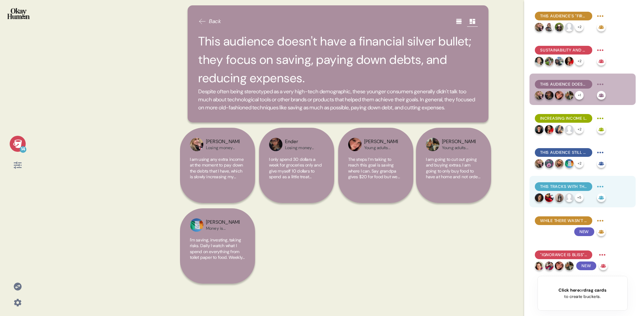
click at [570, 186] on span "This tracks with the thread of many financial mistakes caused by lack of discip…" at bounding box center [564, 186] width 47 height 6
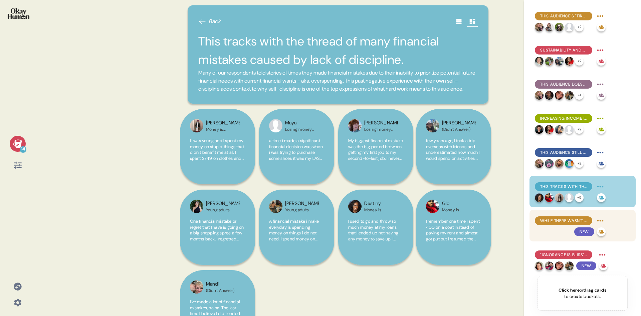
click at [564, 219] on span "While there wasn't a clear favorite provocation, there was a clear LEAST favori…" at bounding box center [564, 221] width 47 height 6
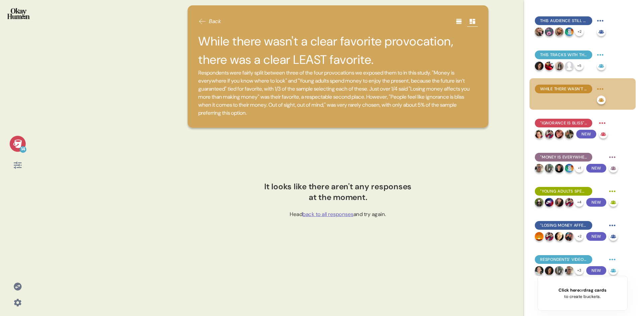
scroll to position [134, 0]
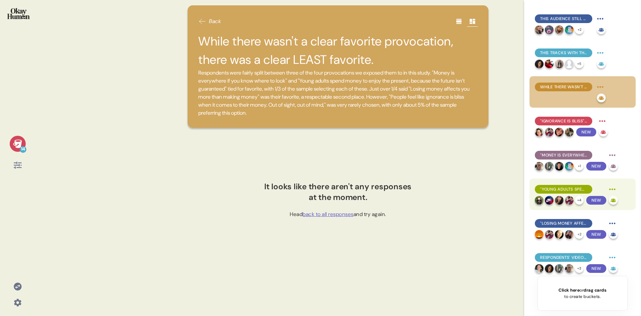
click at [567, 187] on span ""Young adults spend money..." prompted strong reactions, only some of which wer…" at bounding box center [564, 189] width 47 height 6
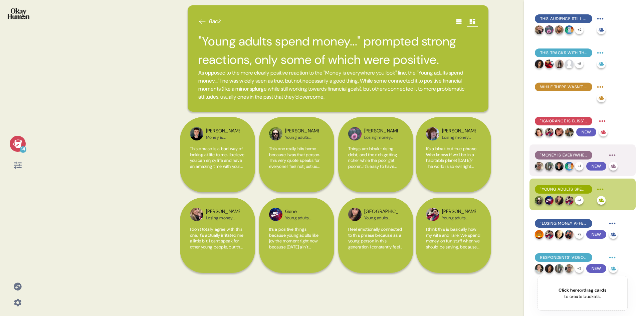
click at [567, 153] on span ""Money is everywhere you look" resonates with this audience's experience with s…" at bounding box center [564, 155] width 47 height 6
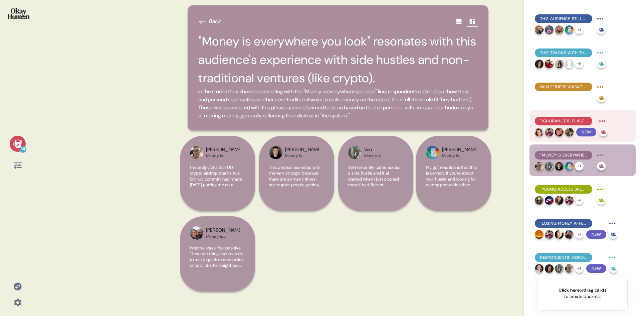
click at [565, 122] on span ""Ignorance is bliss" only works if you're rich, but it leads to ruin for everyo…" at bounding box center [564, 121] width 47 height 6
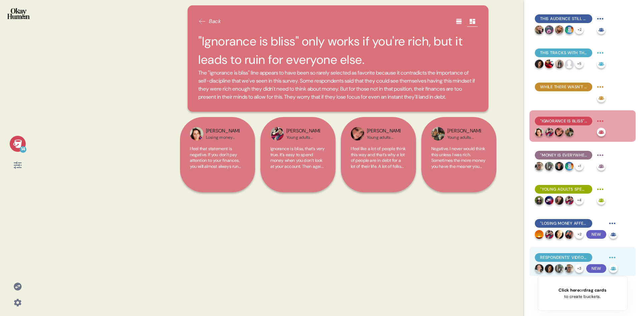
click at [562, 262] on div "Respondents' videos reflect feelings of instability and alternative ways to suc…" at bounding box center [576, 257] width 83 height 11
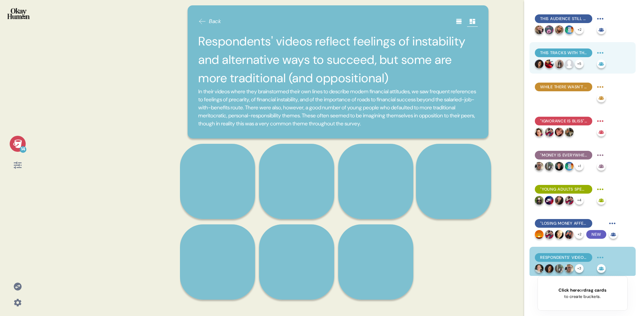
click at [560, 51] on span "This tracks with the thread of many financial mistakes caused by lack of discip…" at bounding box center [564, 53] width 47 height 6
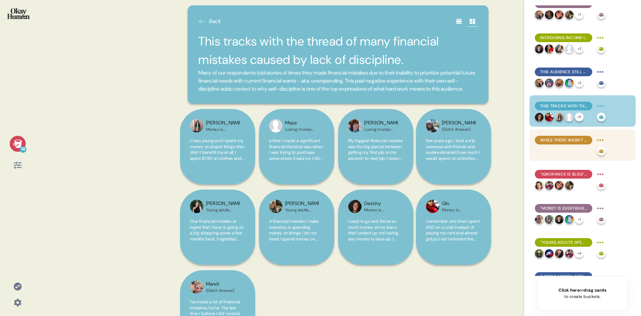
scroll to position [0, 0]
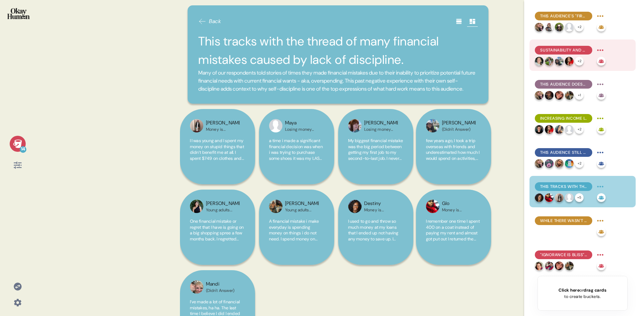
click at [564, 49] on span "Sustainability and financial freedom are the main goals." at bounding box center [564, 50] width 47 height 6
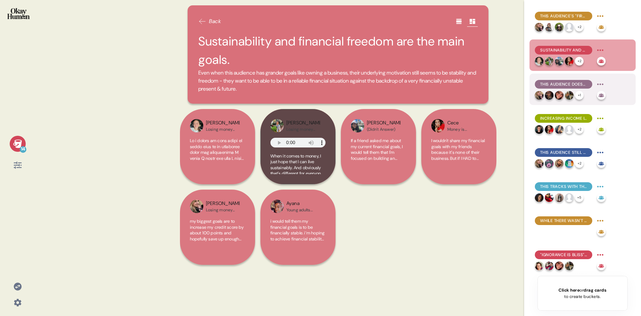
click at [562, 84] on span "This audience doesn't have a financial silver bullet; they focus on saving, pay…" at bounding box center [564, 84] width 47 height 6
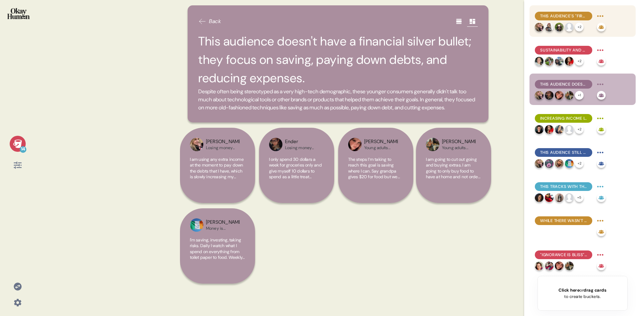
click at [563, 18] on span "This audience's "first real money" often comes from non-traditional sources." at bounding box center [564, 16] width 47 height 6
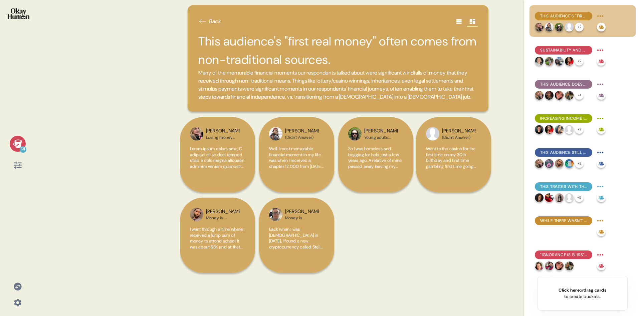
click at [301, 45] on h2 "This audience's "first real money" often comes from non-traditional sources." at bounding box center [338, 50] width 280 height 37
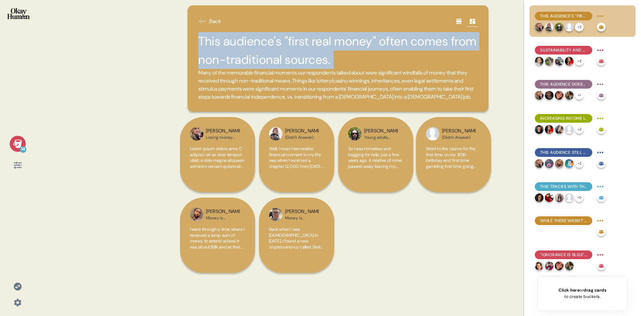
click at [301, 45] on h2 "This audience's "first real money" often comes from non-traditional sources." at bounding box center [338, 50] width 280 height 37
copy h2 "This audience's "first real money" often comes from non-traditional sources."
click at [562, 152] on span "This audience still believes in hard work, though it often has more to do with …" at bounding box center [564, 152] width 47 height 6
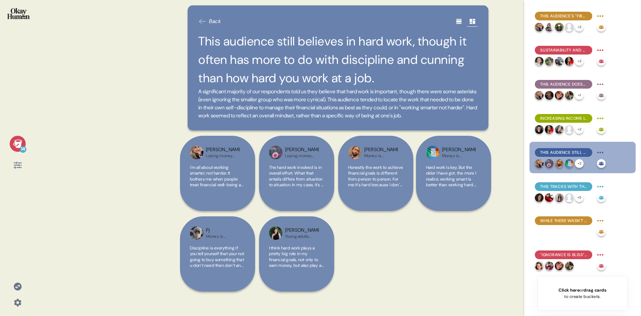
click at [347, 53] on h2 "This audience still believes in hard work, though it often has more to do with …" at bounding box center [338, 59] width 280 height 55
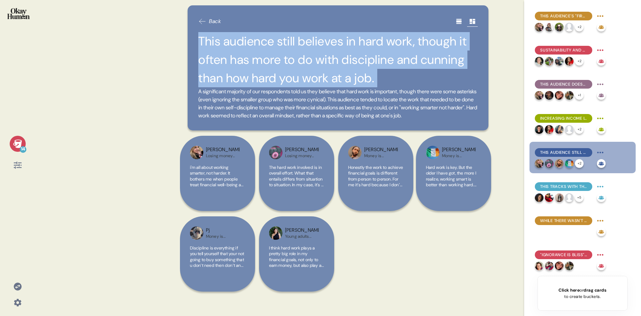
click at [347, 53] on h2 "This audience still believes in hard work, though it often has more to do with …" at bounding box center [338, 59] width 280 height 55
copy h2 "This audience still believes in hard work, though it often has more to do with …"
click at [585, 82] on span "This audience doesn't have a financial silver bullet; they focus on saving, pay…" at bounding box center [564, 84] width 47 height 6
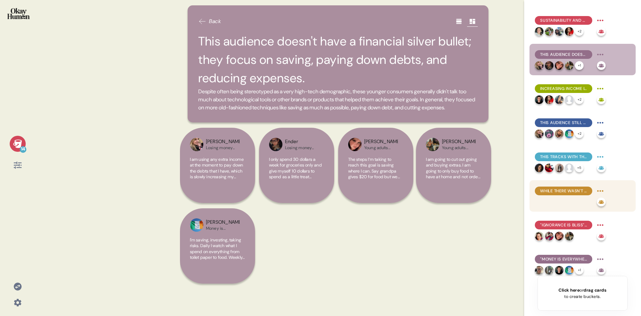
scroll to position [67, 0]
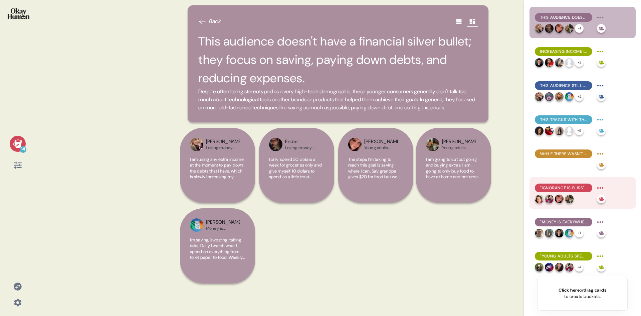
click at [568, 183] on div ""Ignorance is bliss" only works if you're rich, but it leads to ruin for everyo…" at bounding box center [570, 187] width 71 height 11
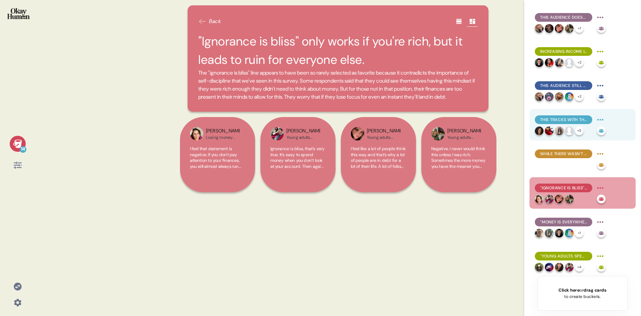
click at [567, 118] on span "This tracks with the thread of many financial mistakes caused by lack of discip…" at bounding box center [564, 120] width 47 height 6
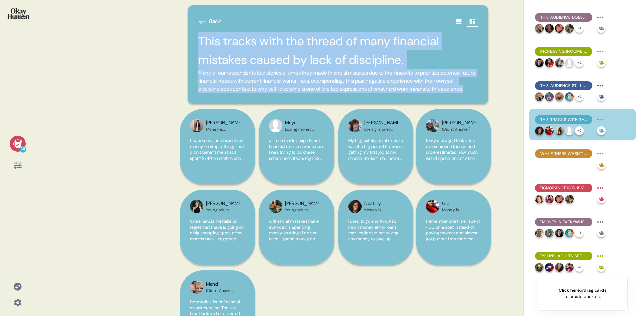
drag, startPoint x: 201, startPoint y: 41, endPoint x: 290, endPoint y: 98, distance: 105.5
click at [290, 93] on div "This tracks with the thread of many financial mistakes caused by lack of discip…" at bounding box center [338, 62] width 280 height 61
copy div "This tracks with the thread of many financial mistakes caused by lack of discip…"
